Goal: Information Seeking & Learning: Learn about a topic

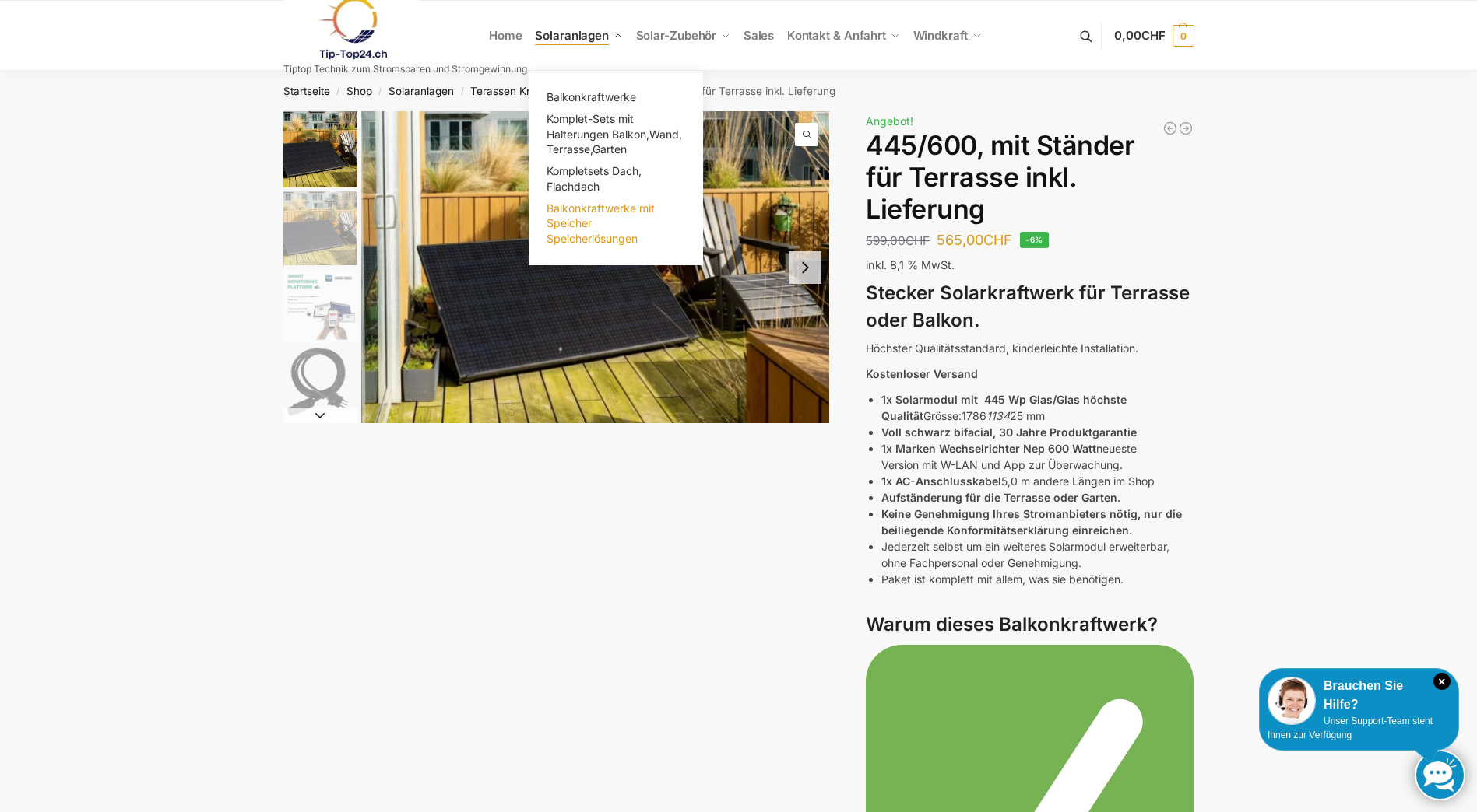
click at [594, 232] on span "Balkonkraftwerke mit Speicher Speicherlösungen" at bounding box center [600, 224] width 108 height 44
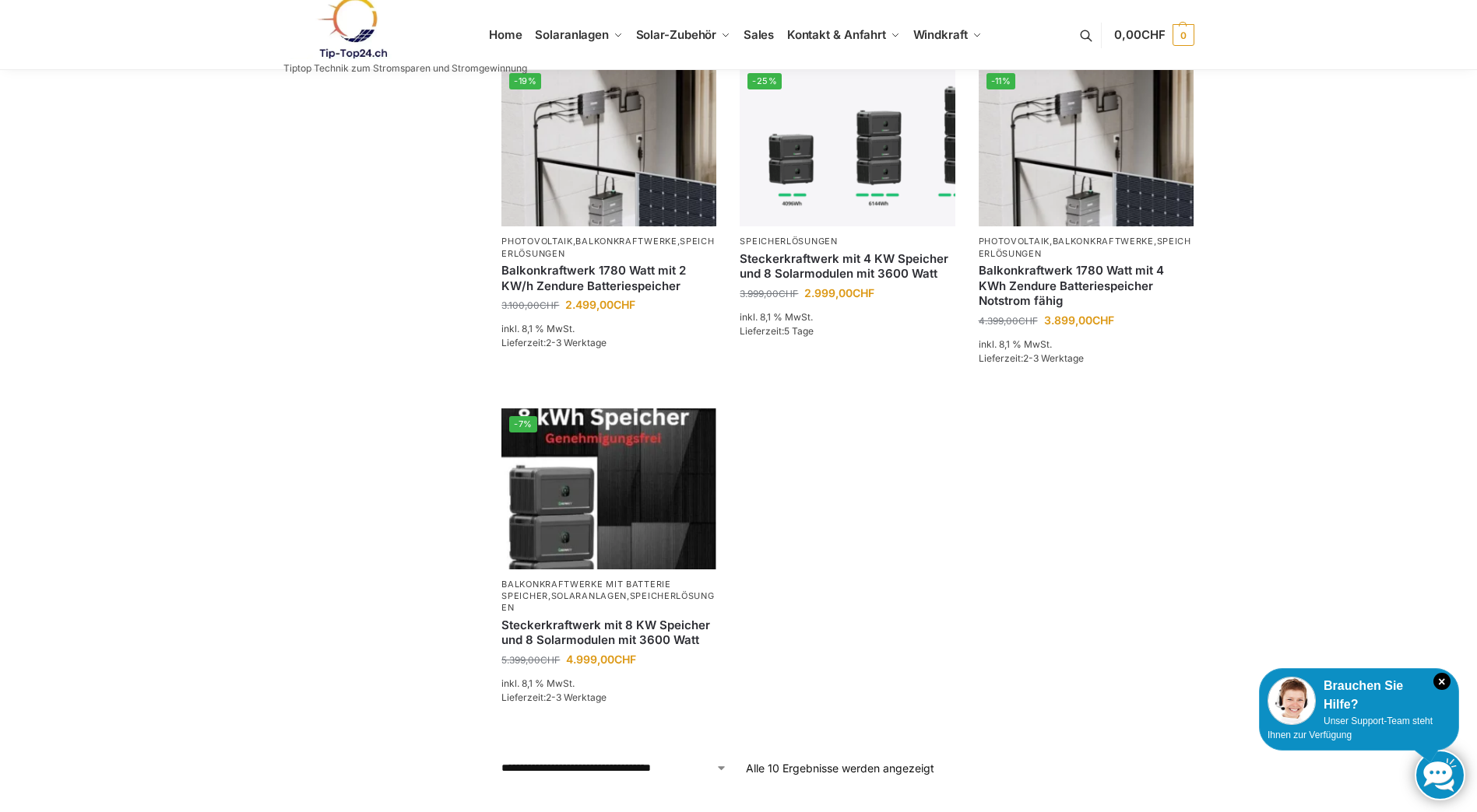
scroll to position [856, 0]
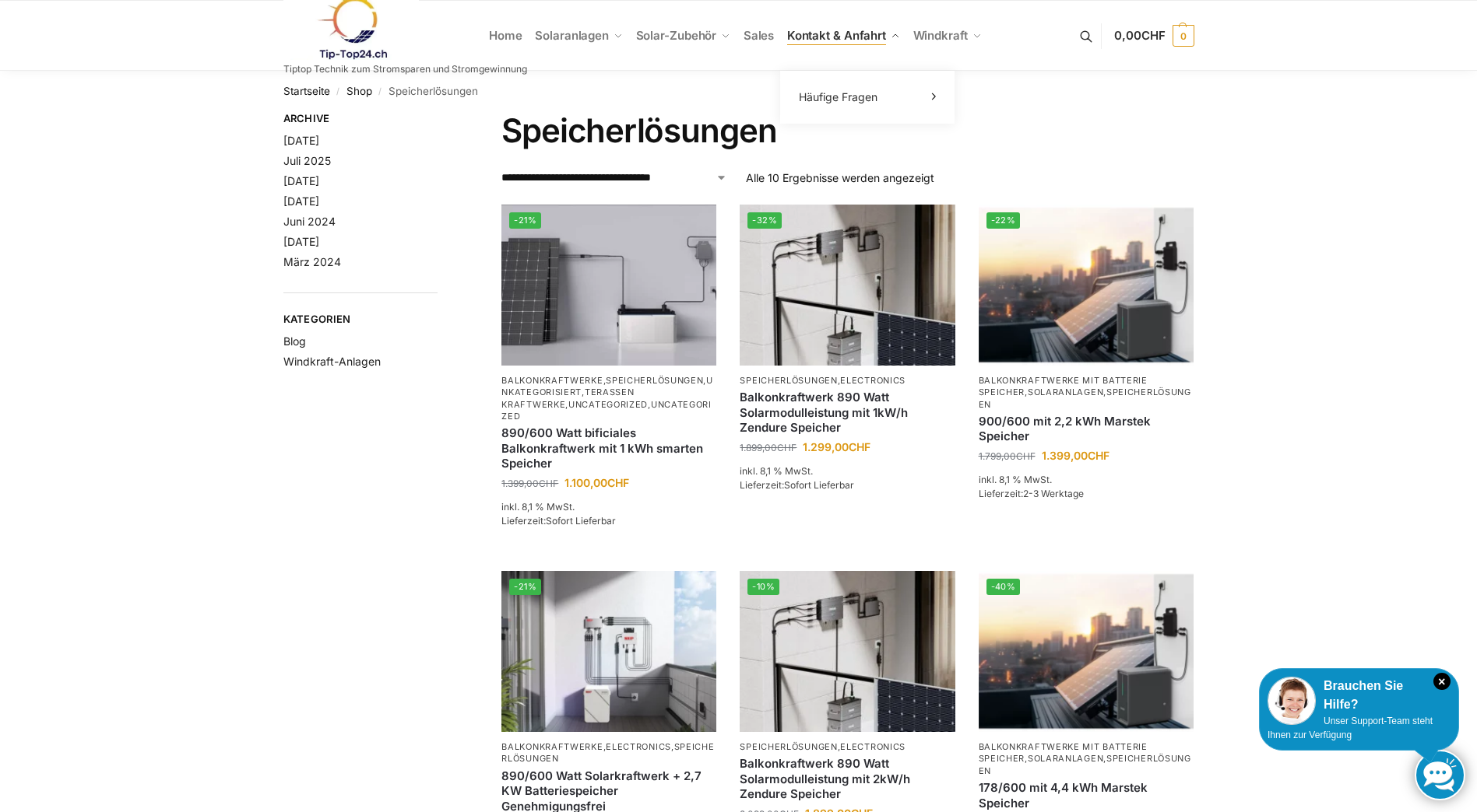
click at [823, 40] on span "Kontakt & Anfahrt" at bounding box center [836, 35] width 99 height 15
click at [515, 38] on link at bounding box center [405, 28] width 243 height 63
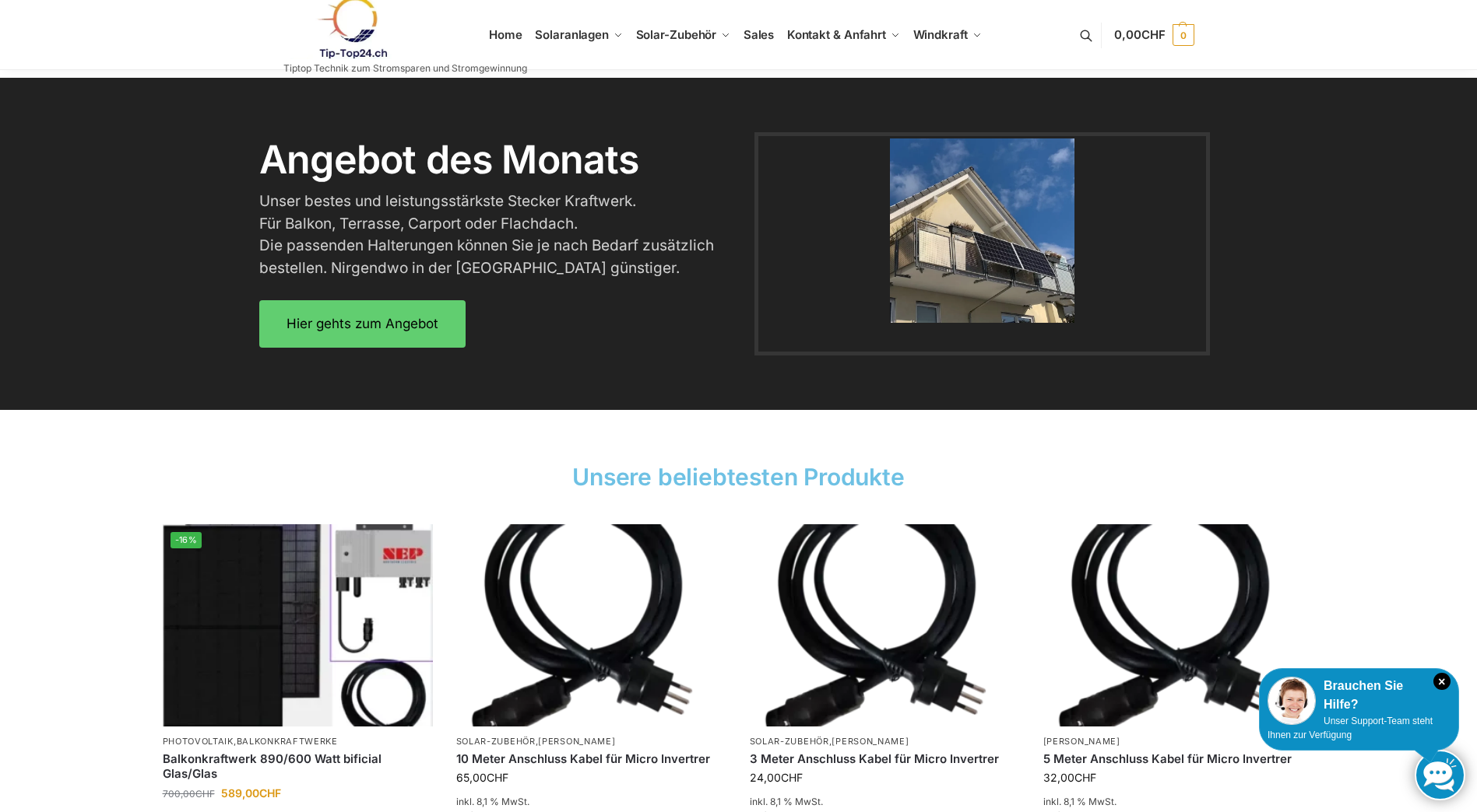
scroll to position [2261, 0]
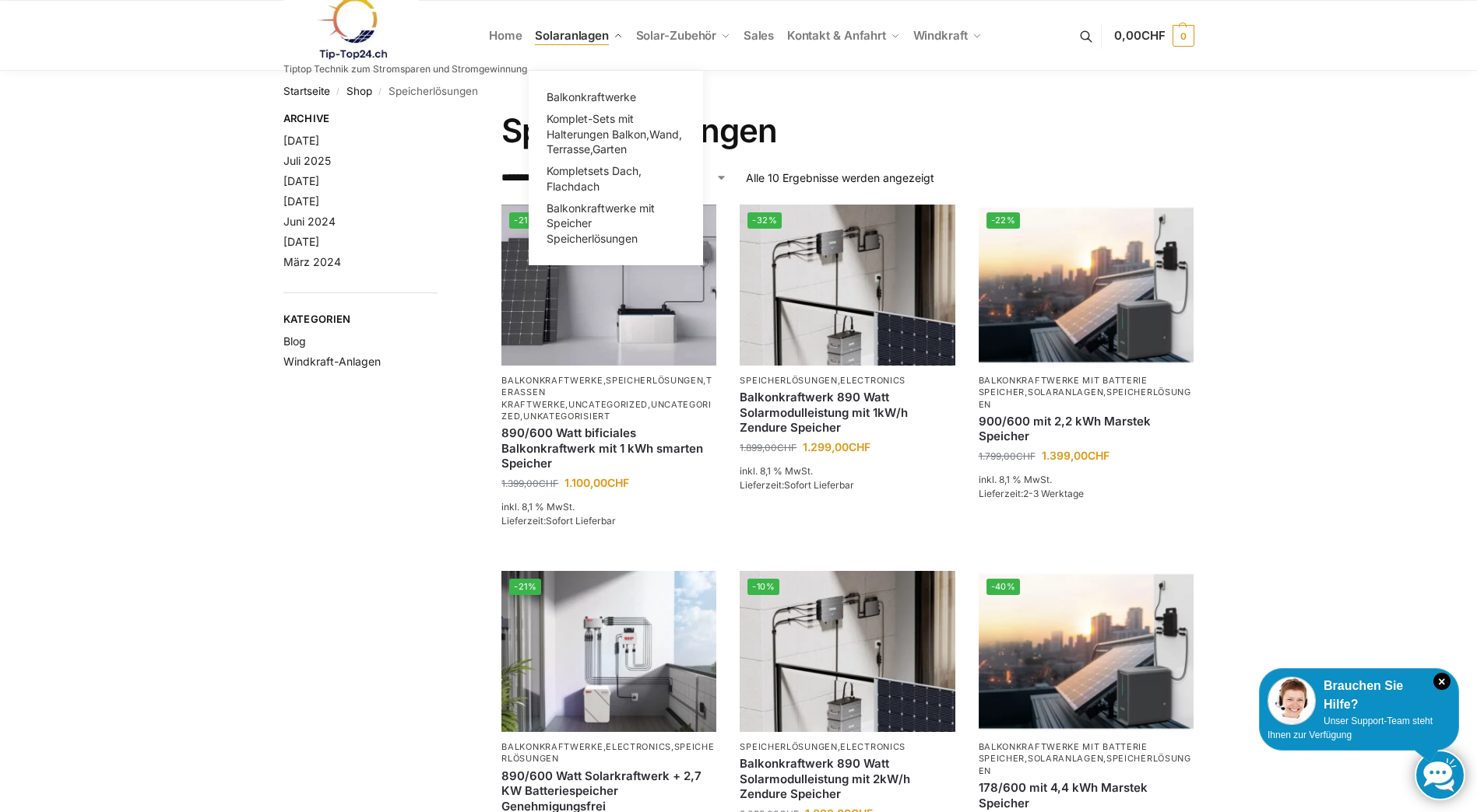
click at [578, 31] on span "Solaranlagen" at bounding box center [572, 35] width 74 height 15
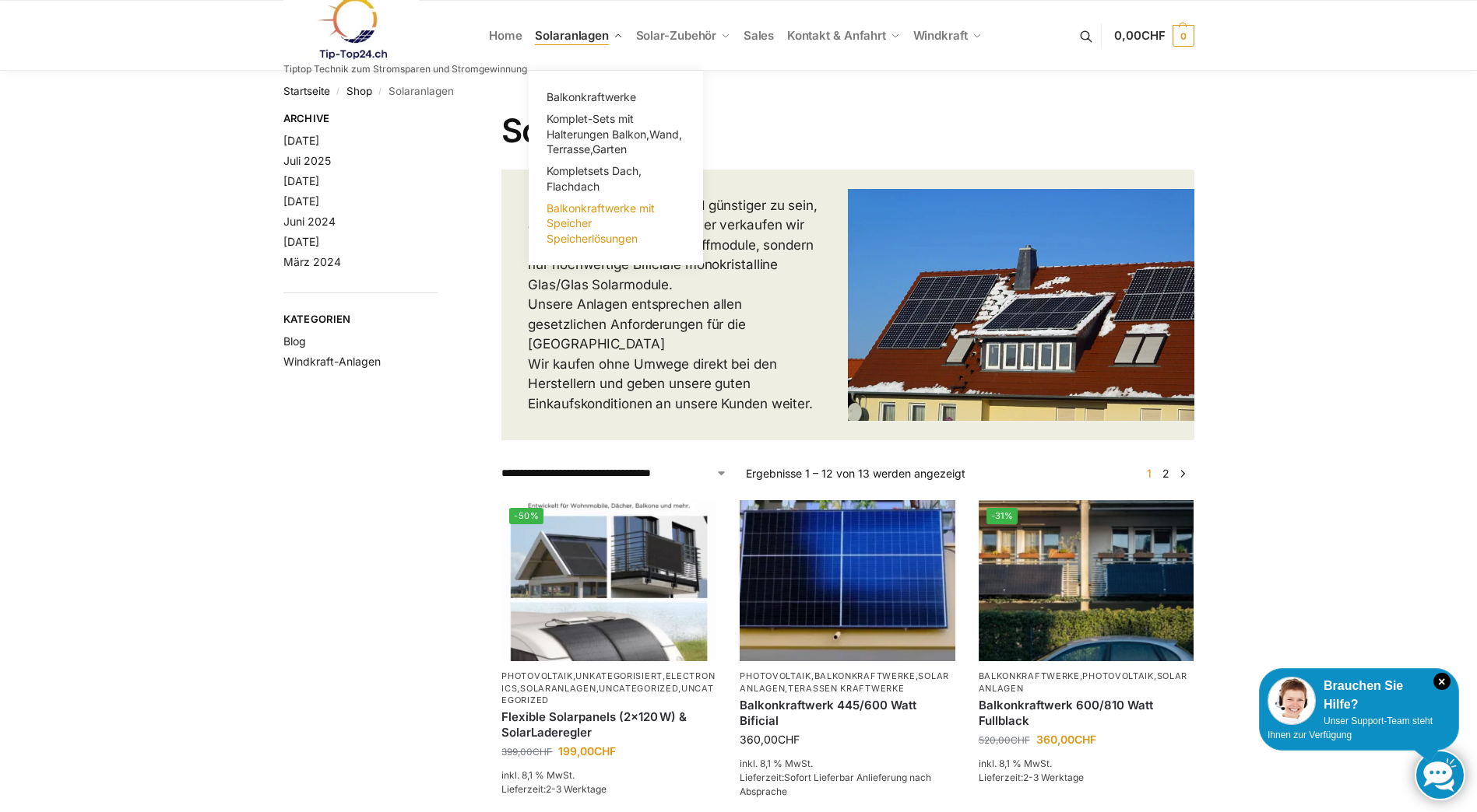
click at [587, 233] on span "Balkonkraftwerke mit Speicher Speicherlösungen" at bounding box center [600, 224] width 108 height 44
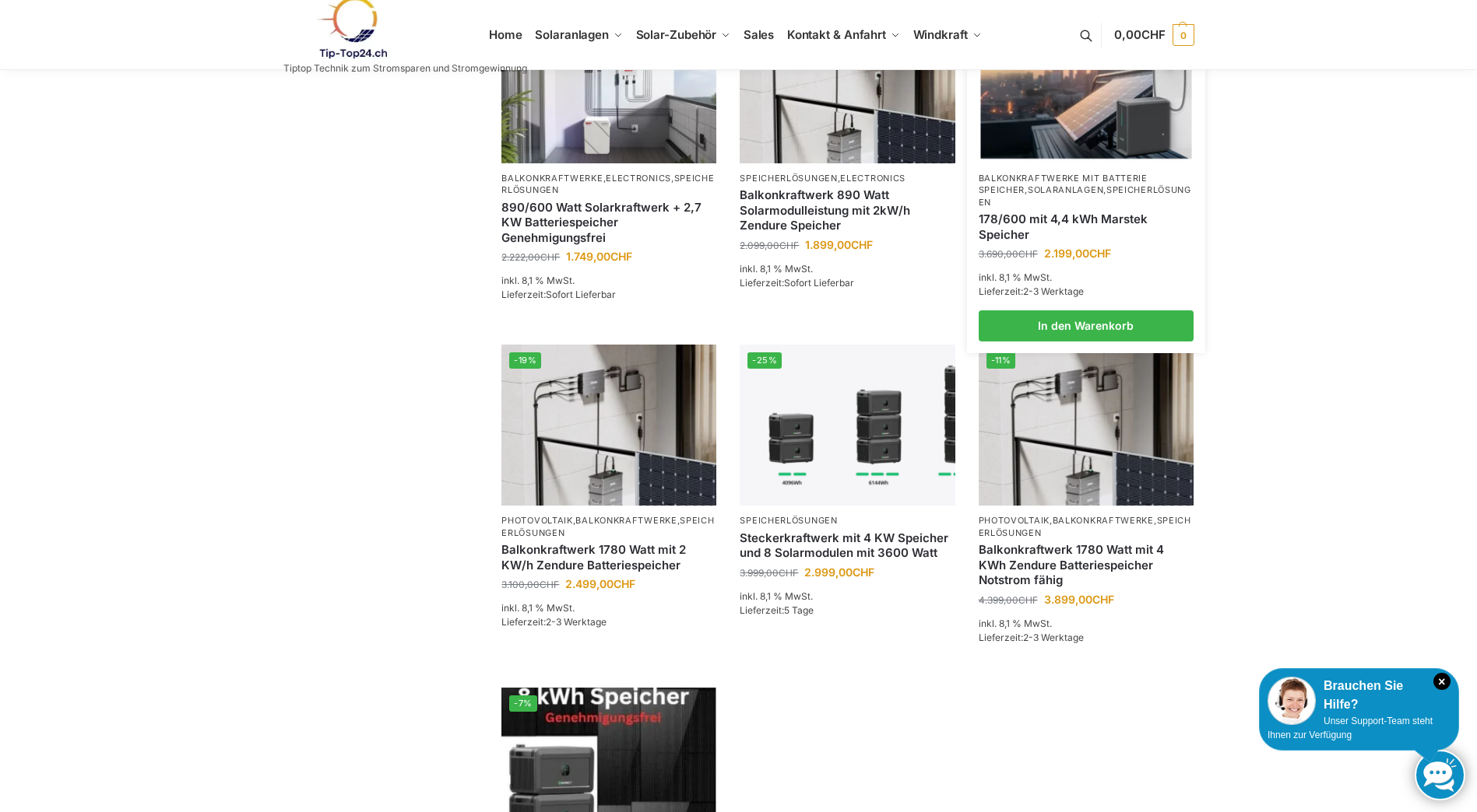
scroll to position [622, 0]
